Goal: Transaction & Acquisition: Purchase product/service

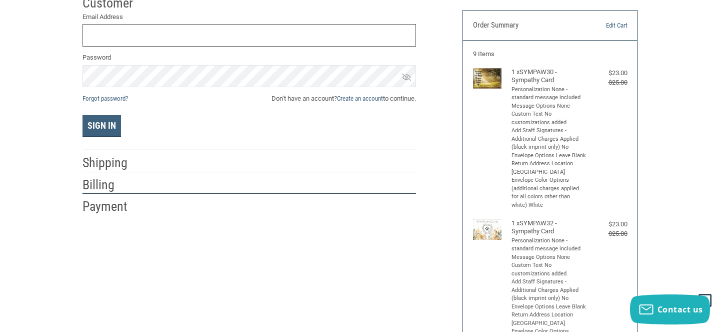
scroll to position [102, 0]
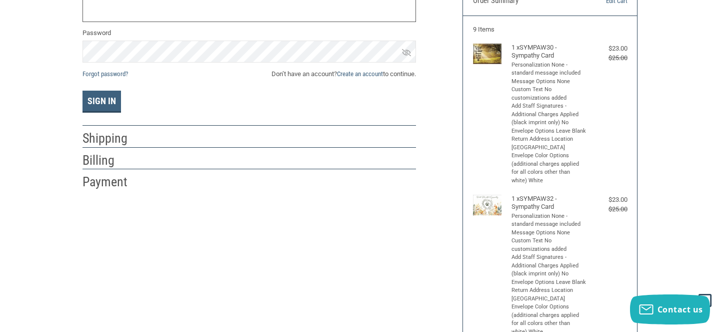
type input "[EMAIL_ADDRESS][DOMAIN_NAME]"
click at [406, 52] on icon at bounding box center [406, 52] width 9 height 7
click at [104, 103] on button "Sign In" at bounding box center [102, 102] width 39 height 22
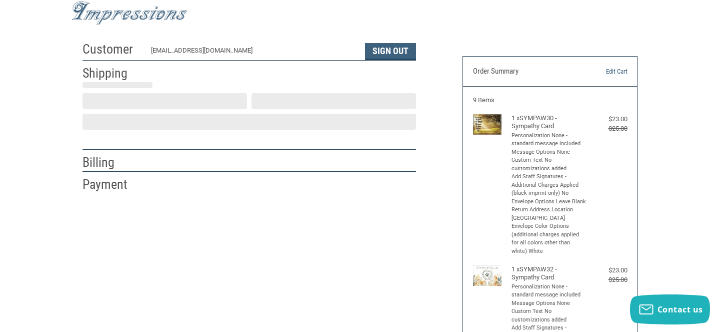
scroll to position [25, 0]
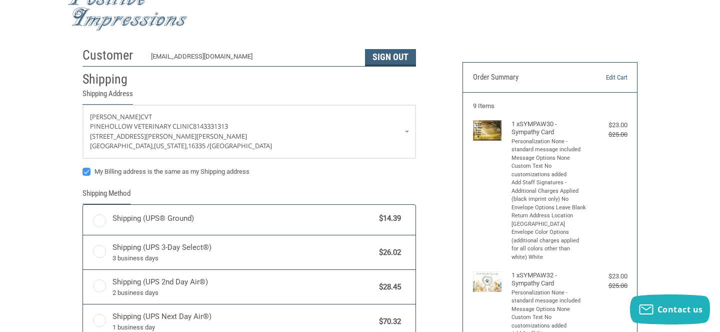
radio input "true"
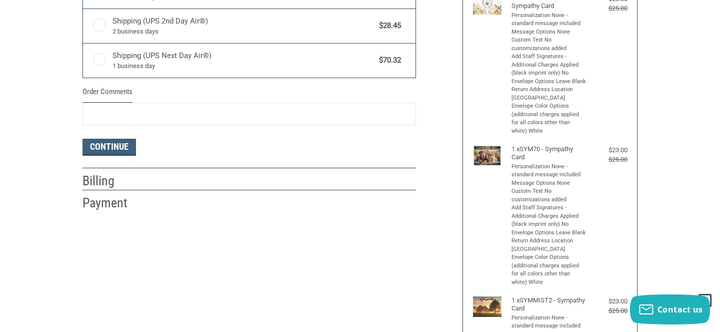
scroll to position [315, 0]
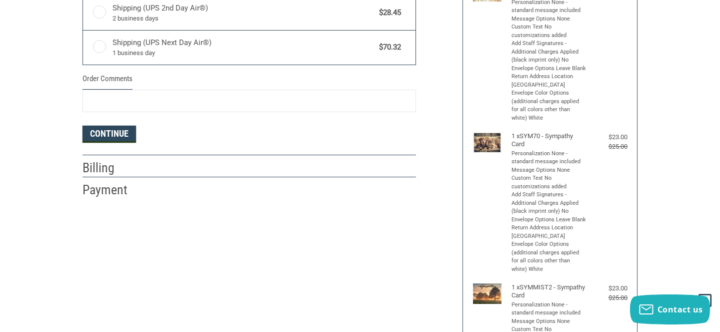
click at [119, 131] on button "Continue" at bounding box center [110, 134] width 54 height 17
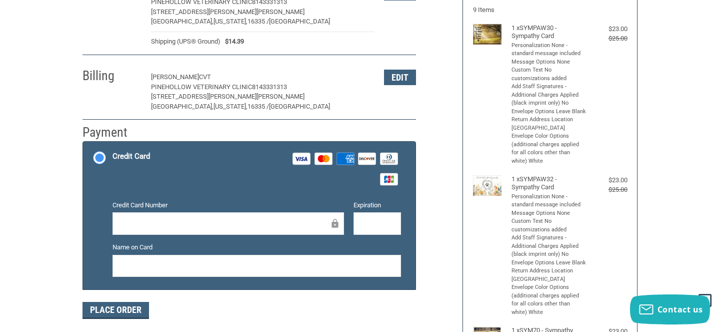
scroll to position [120, 0]
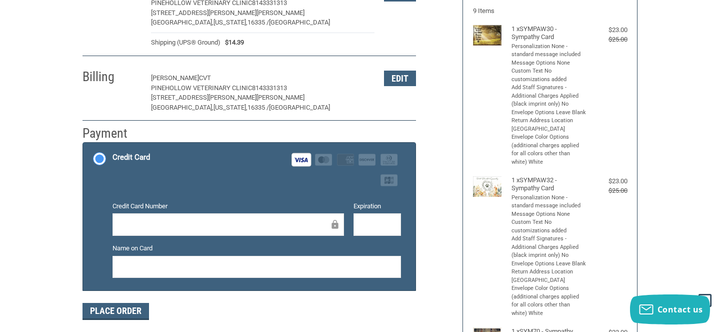
click at [358, 231] on div at bounding box center [378, 224] width 48 height 23
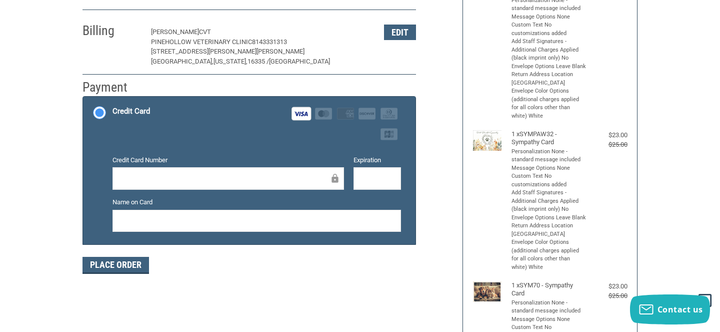
scroll to position [174, 0]
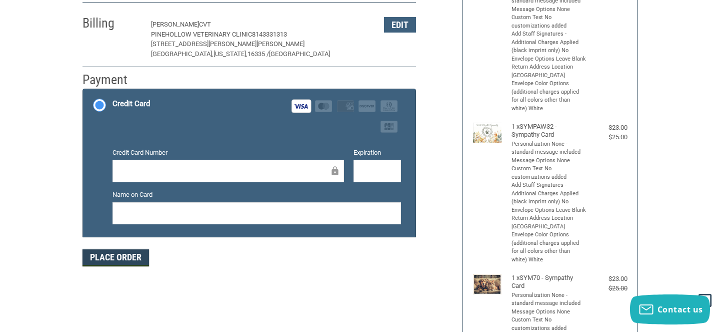
click at [109, 261] on button "Place Order" at bounding box center [116, 257] width 67 height 17
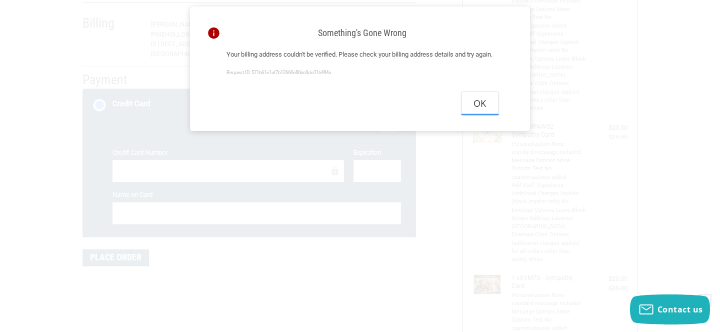
click at [475, 115] on button "Ok" at bounding box center [480, 103] width 37 height 23
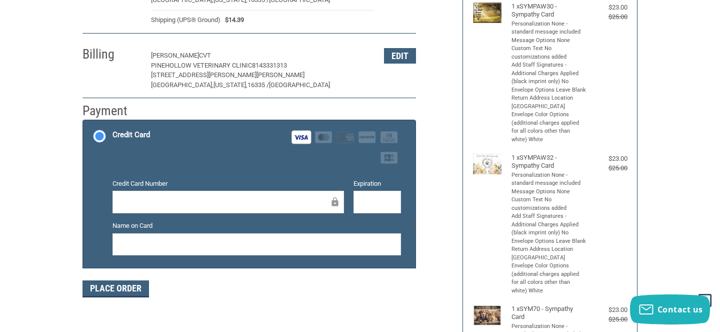
scroll to position [141, 0]
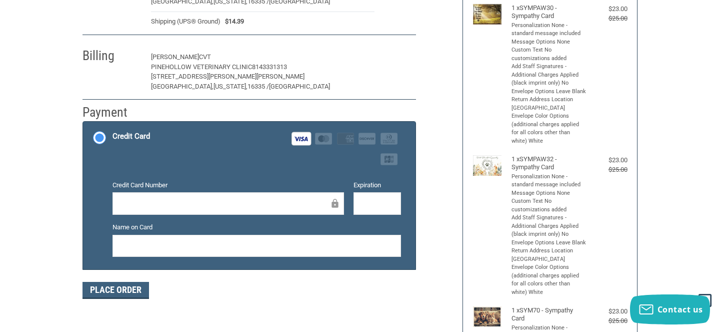
click at [404, 62] on button "Edit" at bounding box center [400, 58] width 32 height 16
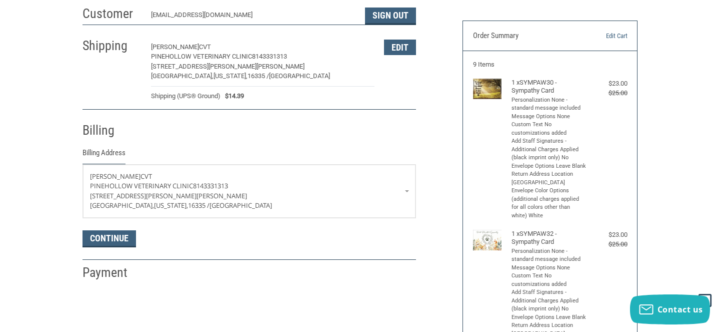
scroll to position [66, 0]
click at [398, 51] on button "Edit" at bounding box center [400, 48] width 32 height 16
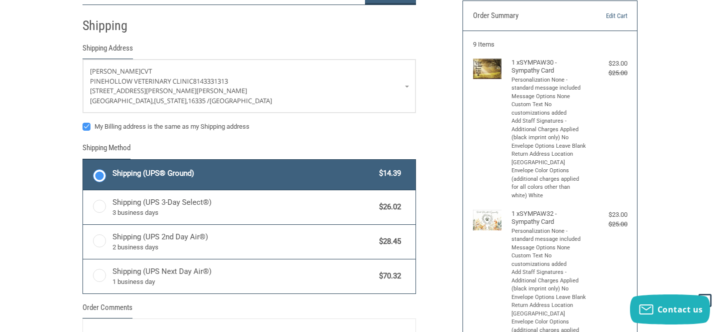
scroll to position [92, 0]
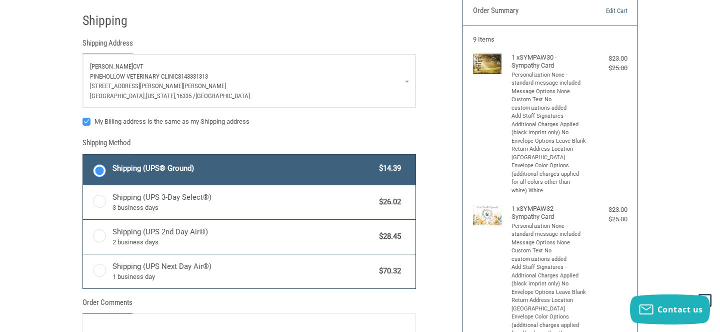
click at [225, 73] on p "Pinehollow Veterinary Clinic 8143331313" at bounding box center [249, 77] width 319 height 10
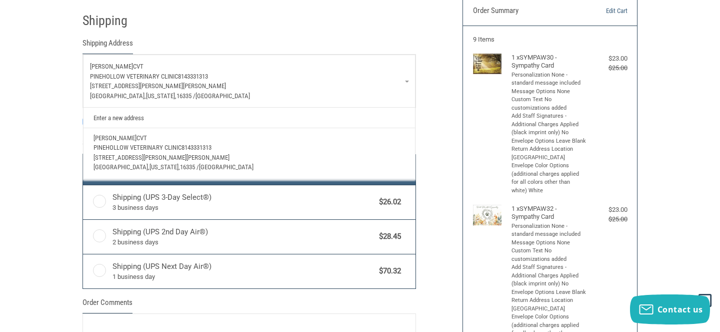
click at [131, 117] on link "Enter a new address" at bounding box center [250, 118] width 322 height 20
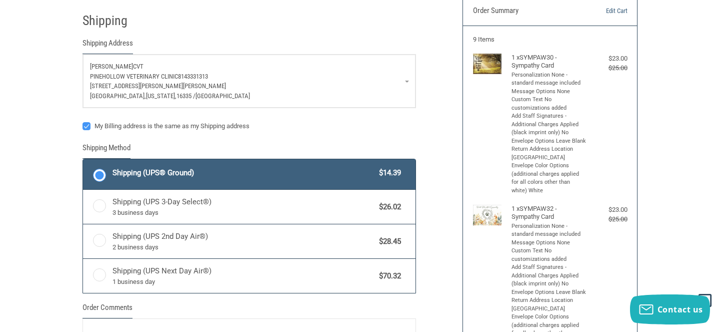
select select "US"
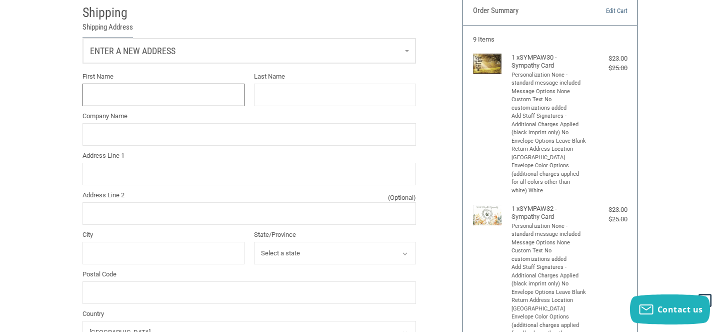
click at [128, 99] on input "First Name" at bounding box center [164, 95] width 162 height 23
type input "[PERSON_NAME]"
type input "[PERSON_NAME] CVT"
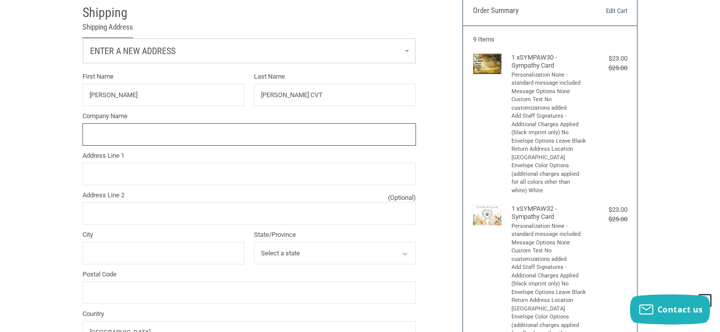
type input "Pinehollow Veterinary Clinic"
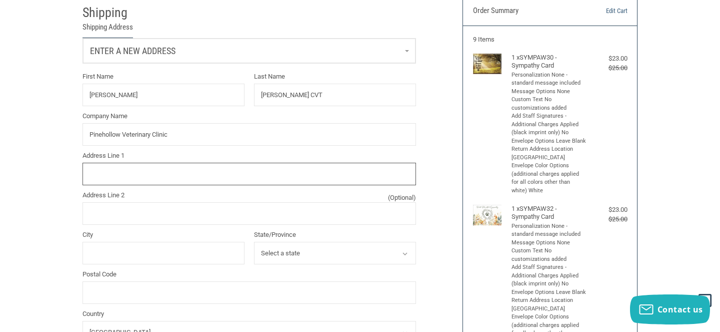
type input "[STREET_ADDRESS]"
type input "Carlton"
select select "PA"
type input "16311"
type input "8144251952"
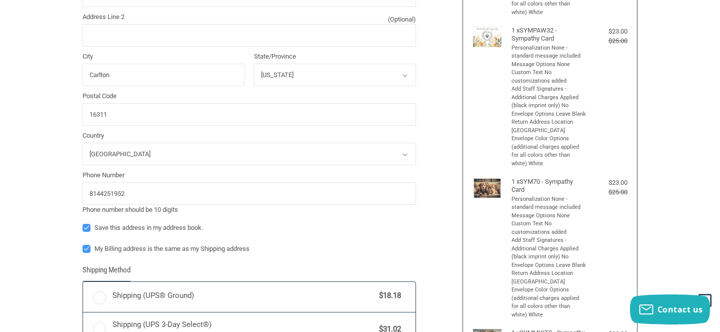
radio input "true"
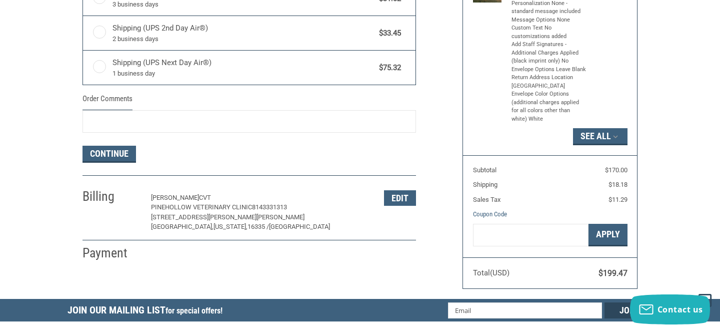
scroll to position [617, 0]
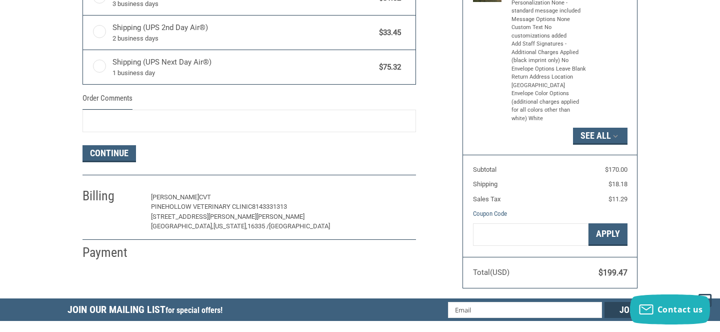
click at [400, 200] on button "Edit" at bounding box center [400, 198] width 32 height 16
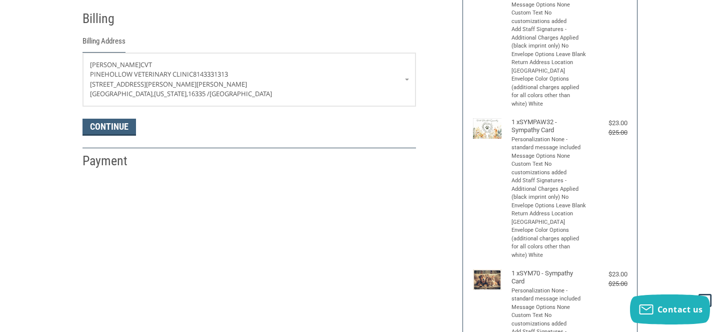
scroll to position [176, 0]
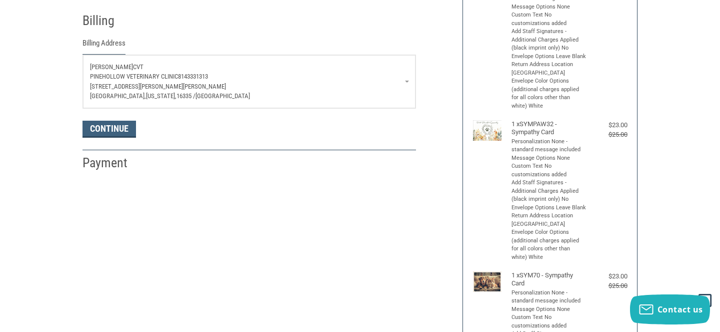
click at [240, 65] on p "[PERSON_NAME] CVT" at bounding box center [249, 67] width 319 height 10
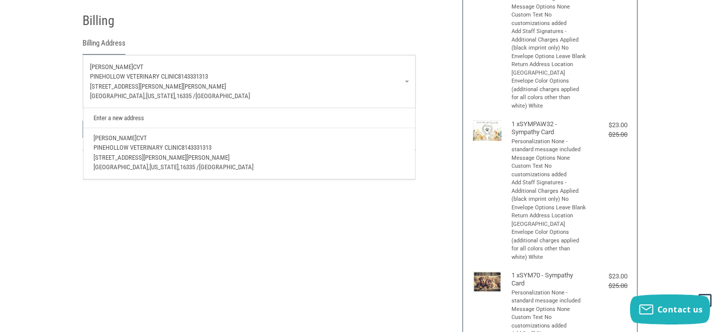
click at [116, 119] on link "Enter a new address" at bounding box center [250, 118] width 322 height 20
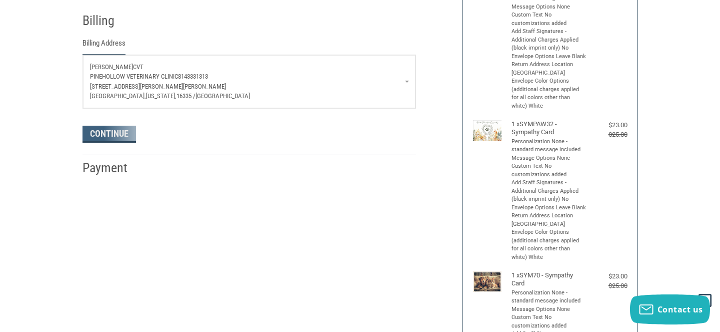
select select "US"
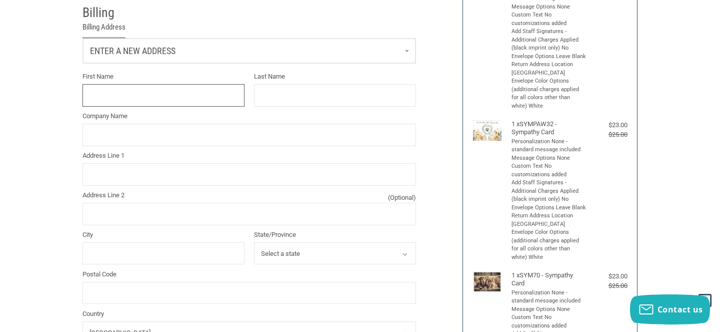
click at [110, 99] on input "First Name" at bounding box center [164, 95] width 162 height 23
type input "[PERSON_NAME]"
type input "[PERSON_NAME] CVT"
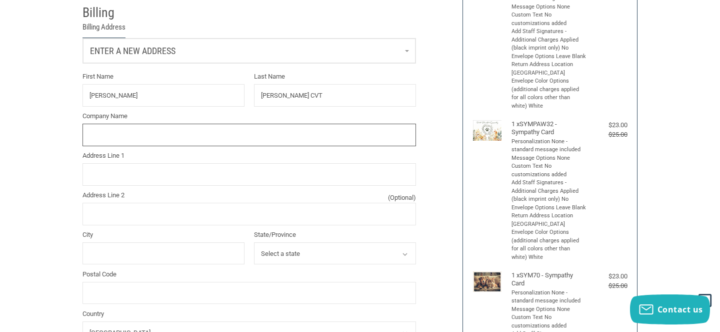
type input "Pinehollow Veterinary Clinic"
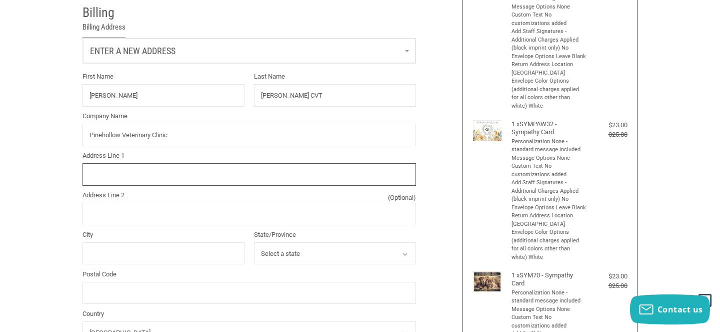
type input "[STREET_ADDRESS]"
type input "Carlton"
select select "PA"
type input "16311"
type input "8144251952"
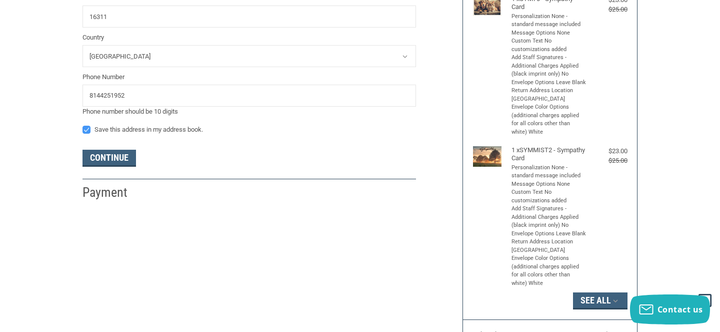
scroll to position [496, 0]
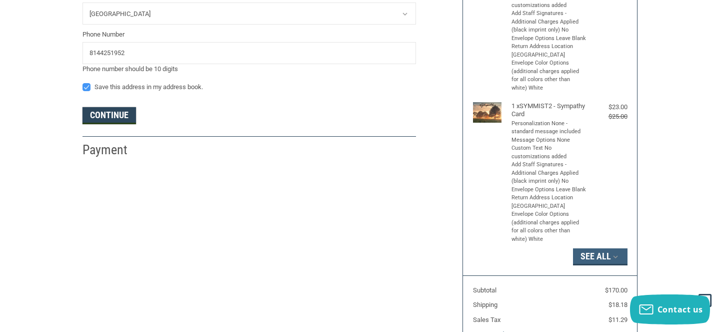
click at [105, 116] on button "Continue" at bounding box center [110, 115] width 54 height 17
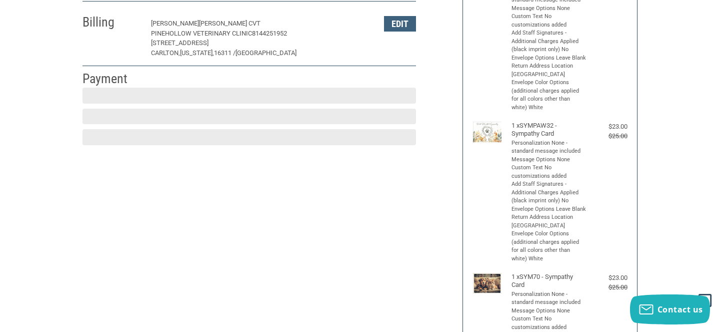
scroll to position [175, 0]
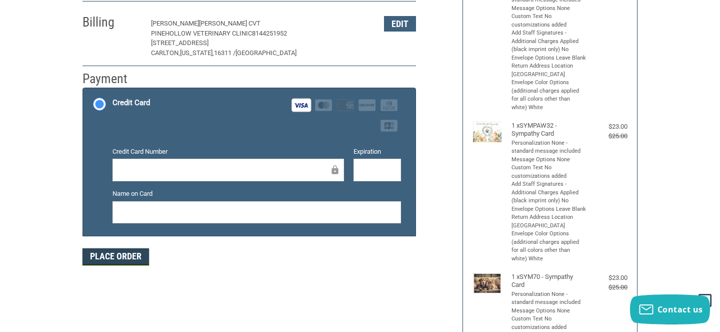
click at [107, 258] on button "Place Order" at bounding box center [116, 256] width 67 height 17
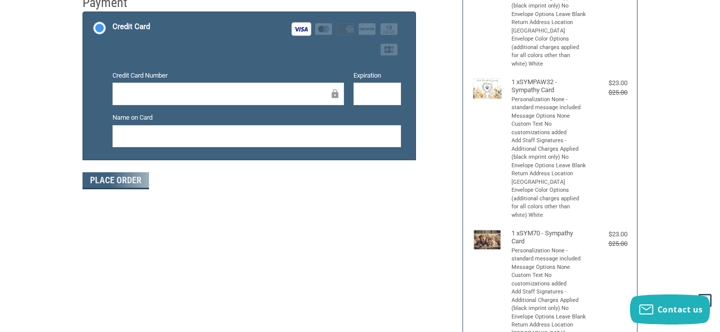
scroll to position [244, 0]
